Goal: Information Seeking & Learning: Learn about a topic

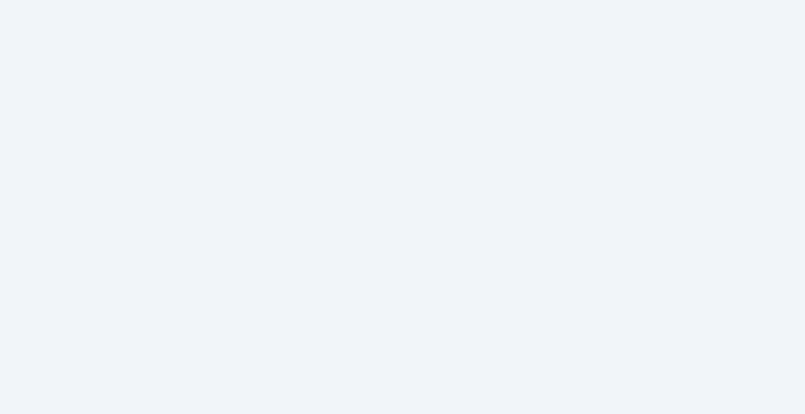
scroll to position [138, 0]
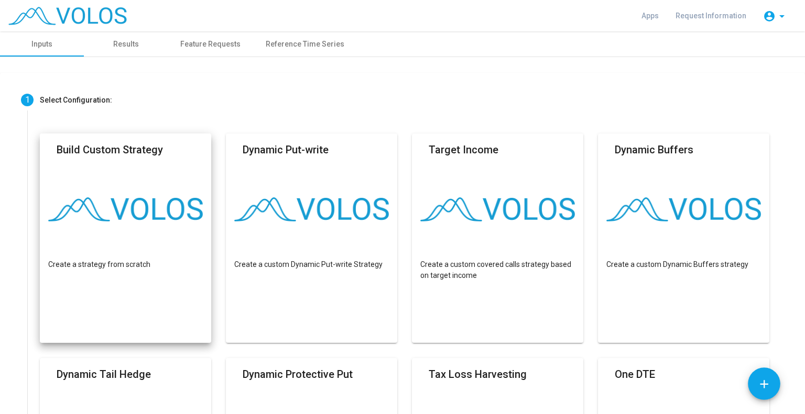
click at [197, 201] on img at bounding box center [125, 209] width 155 height 24
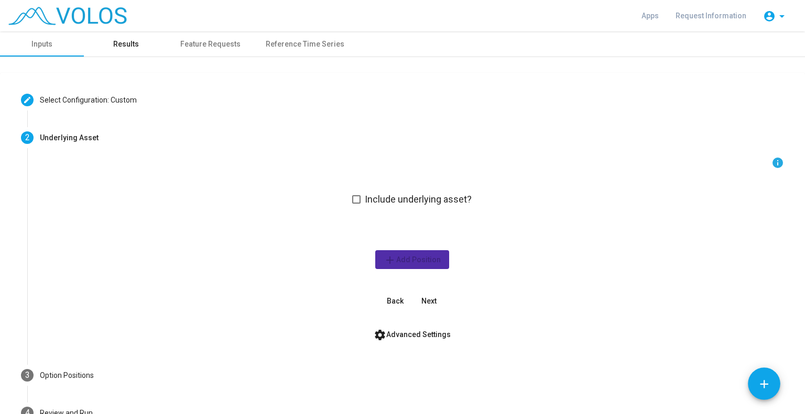
click at [134, 42] on div "Results" at bounding box center [126, 44] width 26 height 11
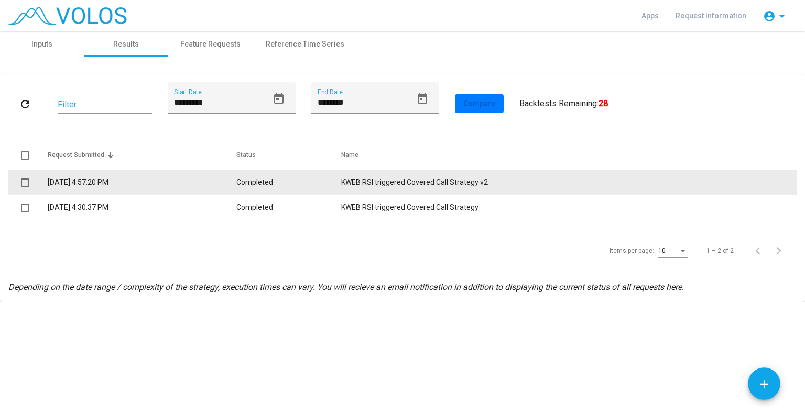
click at [114, 182] on td "[DATE] 4:57:20 PM" at bounding box center [142, 182] width 189 height 25
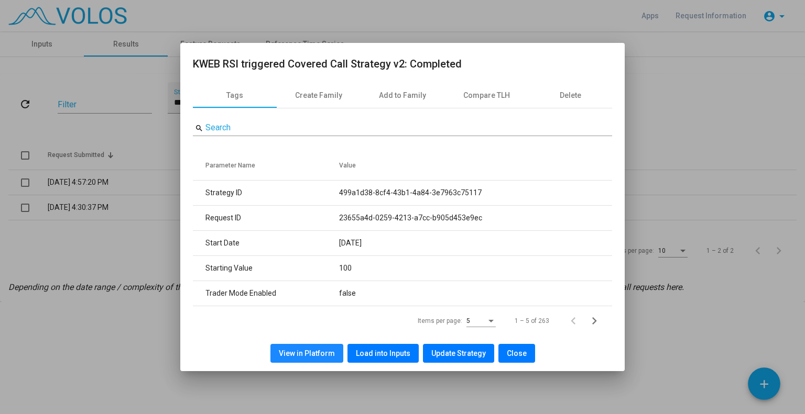
click at [331, 353] on span "View in Platform" at bounding box center [307, 353] width 56 height 8
click at [373, 354] on span "Load into Inputs" at bounding box center [383, 353] width 54 height 8
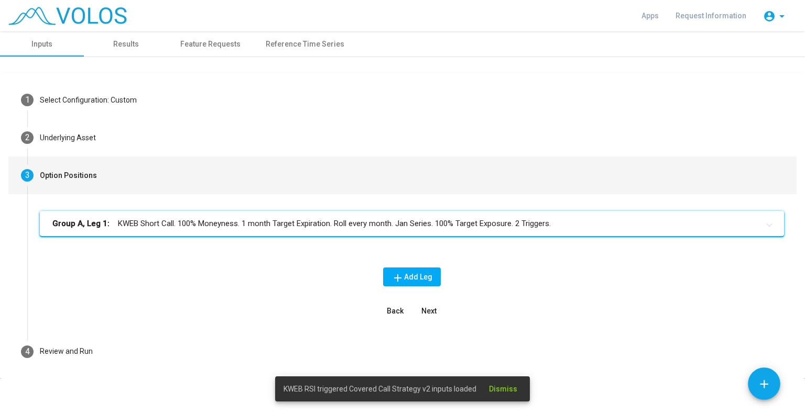
scroll to position [6, 0]
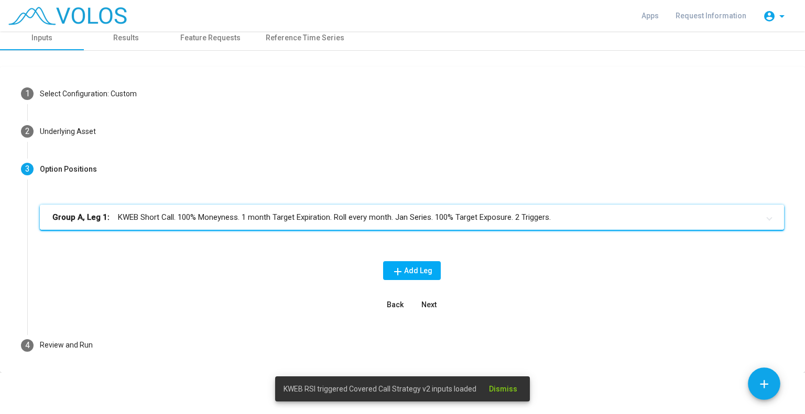
click at [170, 217] on mat-panel-title "Group A, Leg 1: KWEB Short Call. 100% Moneyness. 1 month Target Expiration. Rol…" at bounding box center [405, 218] width 706 height 12
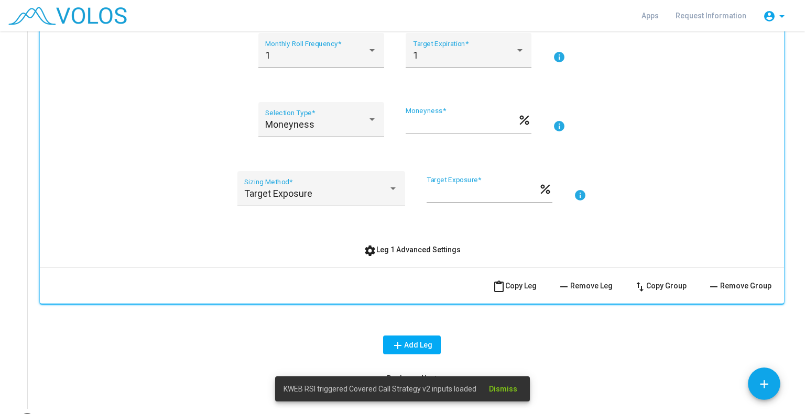
scroll to position [352, 0]
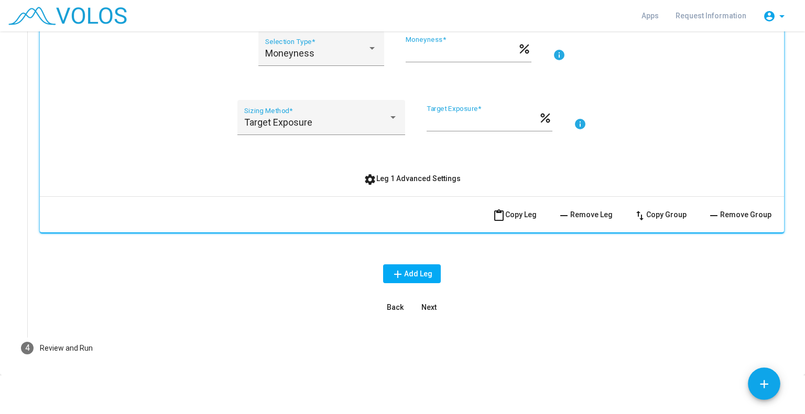
click at [414, 179] on span "settings Leg 1 Advanced Settings" at bounding box center [412, 178] width 97 height 8
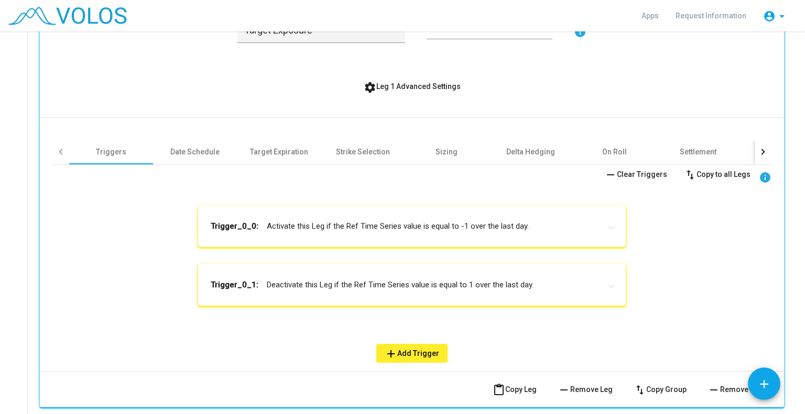
scroll to position [527, 0]
